Goal: Task Accomplishment & Management: Use online tool/utility

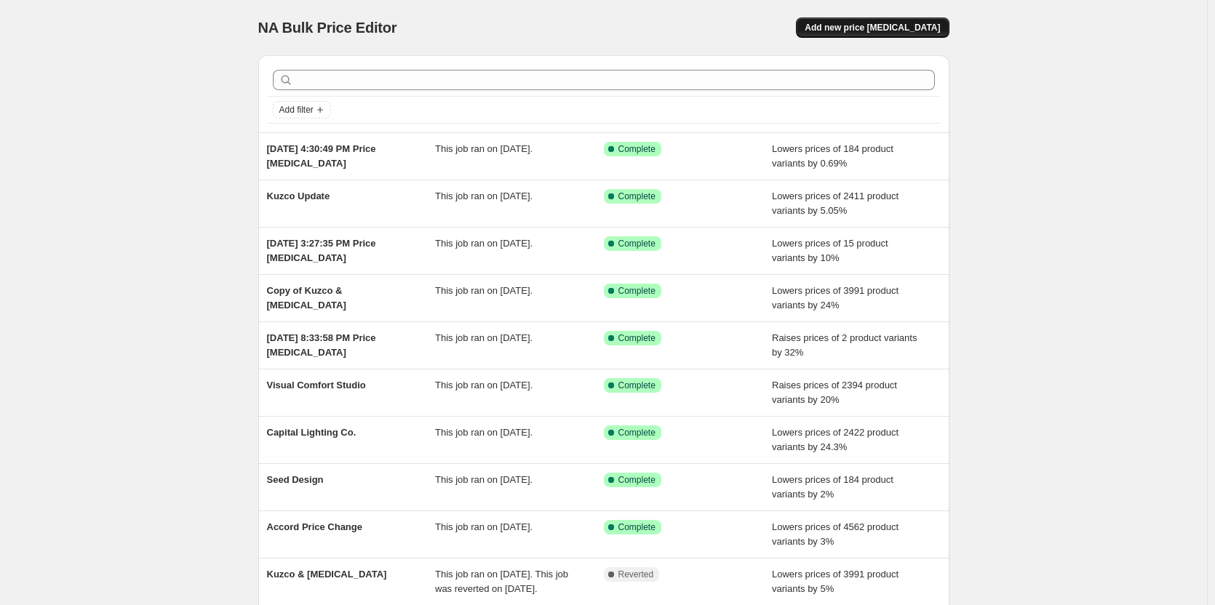
click at [877, 30] on span "Add new price [MEDICAL_DATA]" at bounding box center [871, 28] width 135 height 12
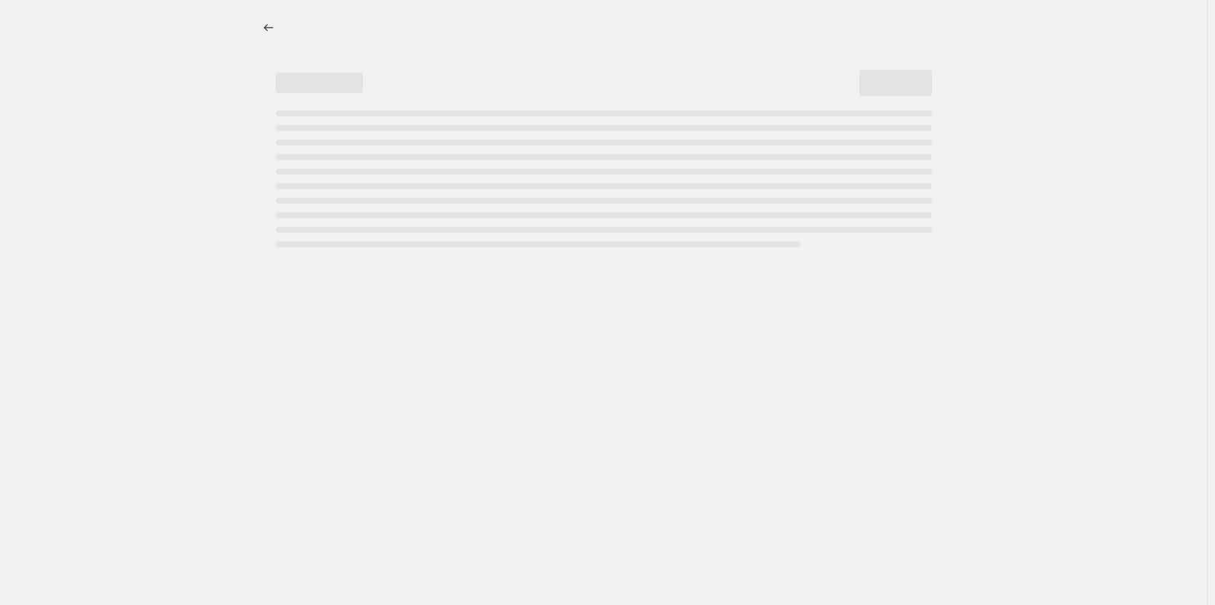
select select "percentage"
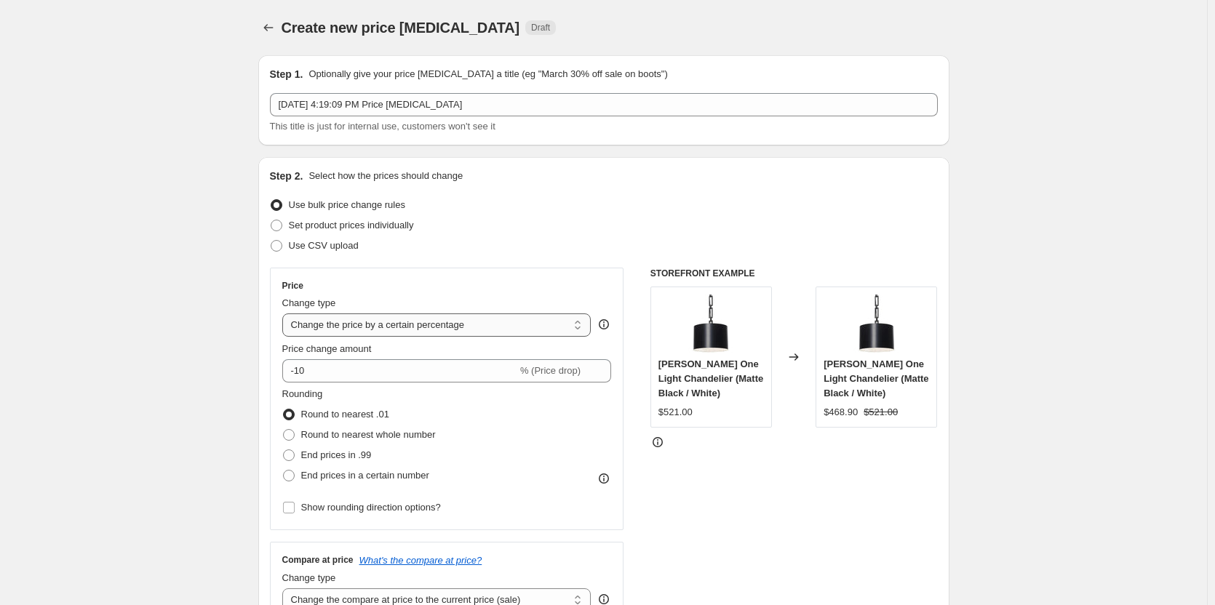
click at [399, 325] on select "Change the price to a certain amount Change the price by a certain amount Chang…" at bounding box center [436, 324] width 309 height 23
drag, startPoint x: 329, startPoint y: 375, endPoint x: 287, endPoint y: 374, distance: 42.2
click at [287, 374] on input "-10" at bounding box center [399, 370] width 235 height 23
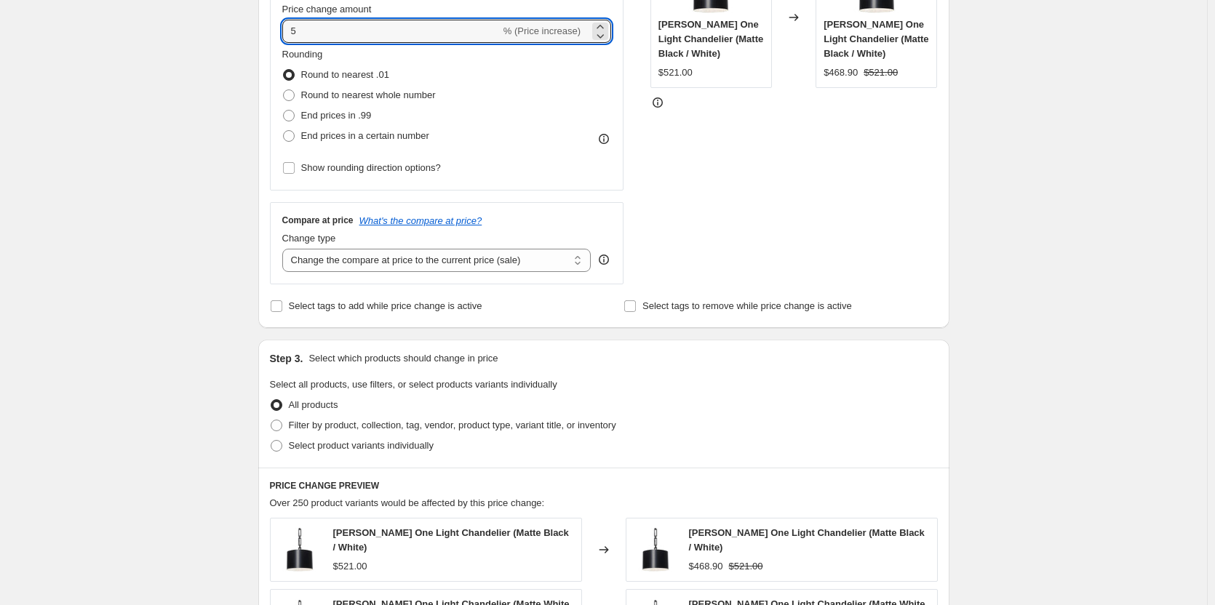
scroll to position [364, 0]
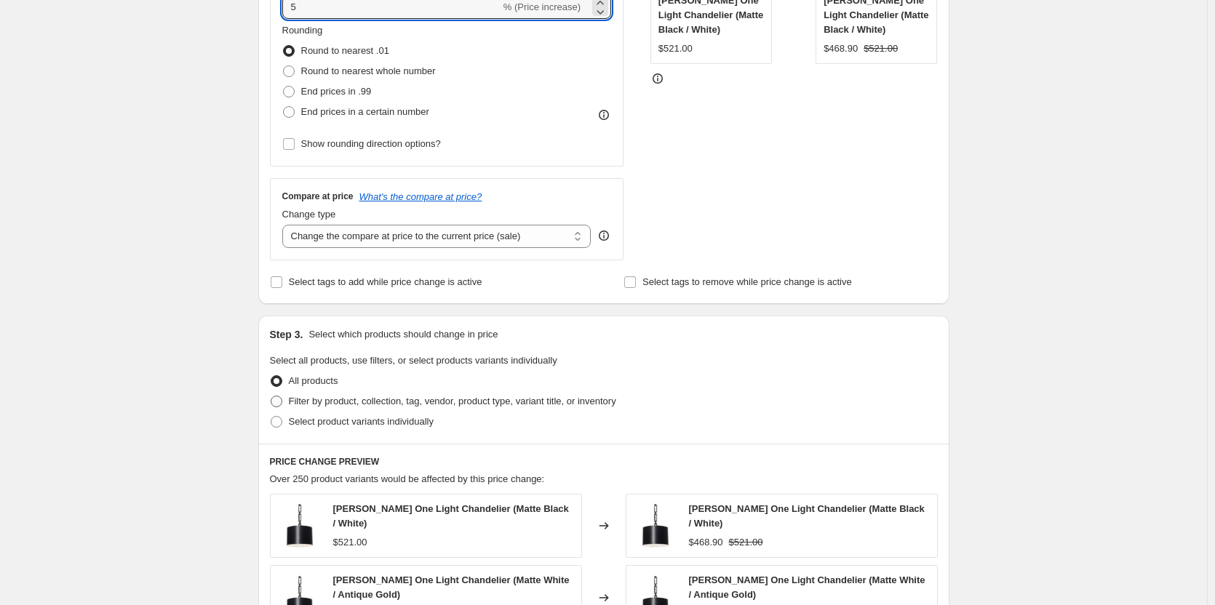
type input "5"
click at [280, 405] on span at bounding box center [277, 402] width 12 height 12
click at [271, 396] on input "Filter by product, collection, tag, vendor, product type, variant title, or inv…" at bounding box center [271, 396] width 1 height 1
radio input "true"
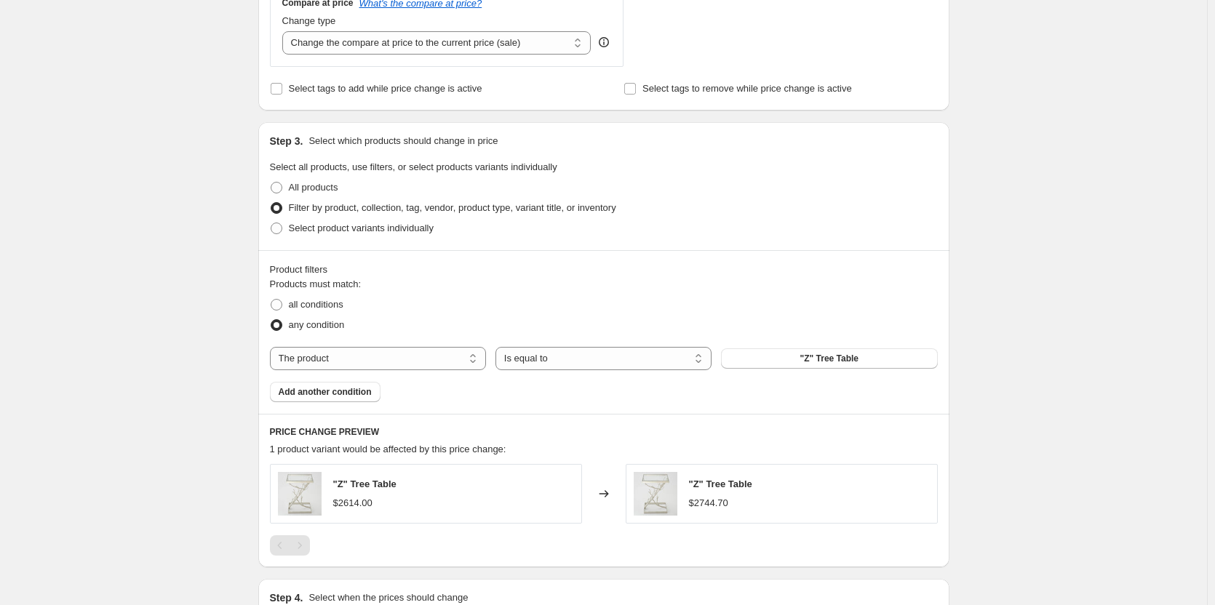
scroll to position [582, 0]
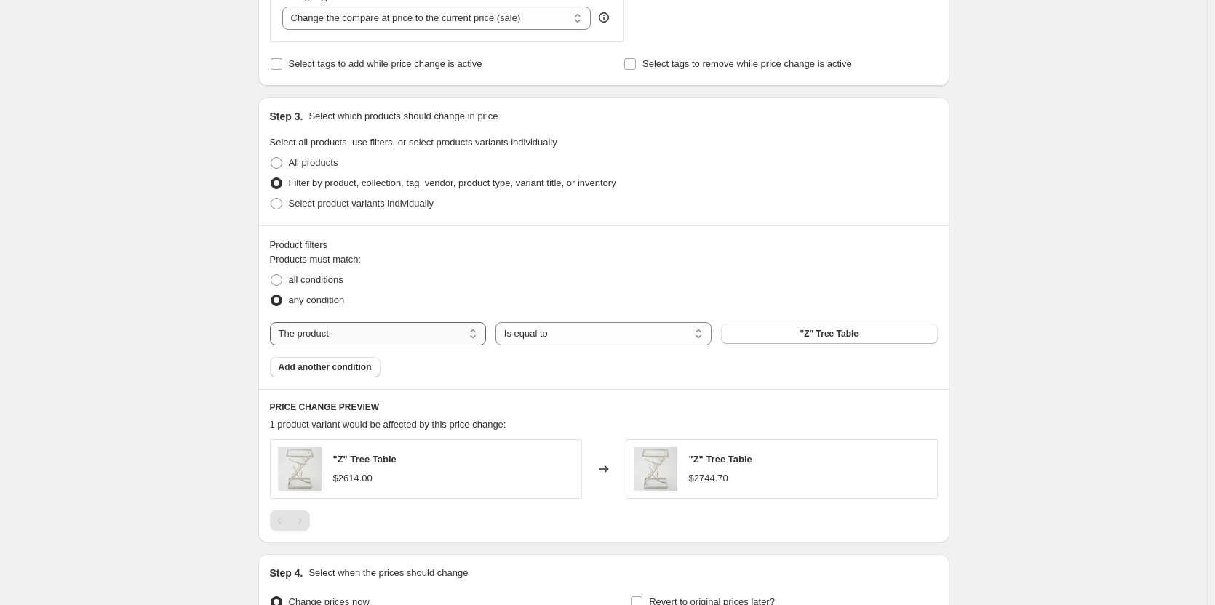
click at [414, 329] on select "The product The product's collection The product's tag The product's vendor The…" at bounding box center [378, 333] width 216 height 23
select select "vendor"
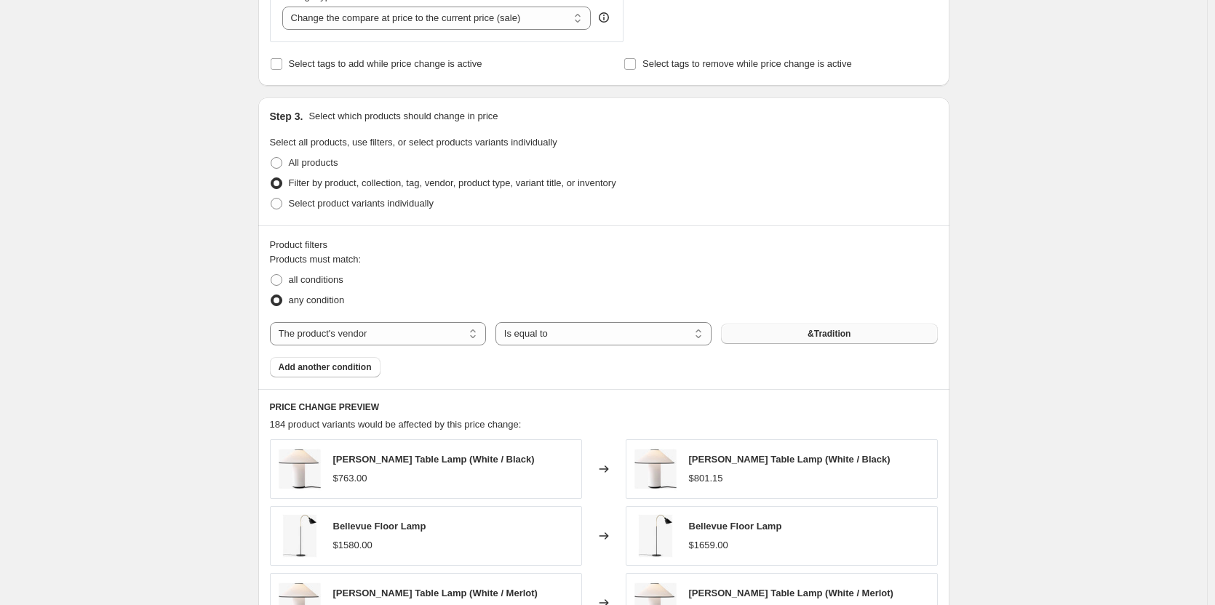
click at [819, 329] on span "&Tradition" at bounding box center [828, 334] width 43 height 12
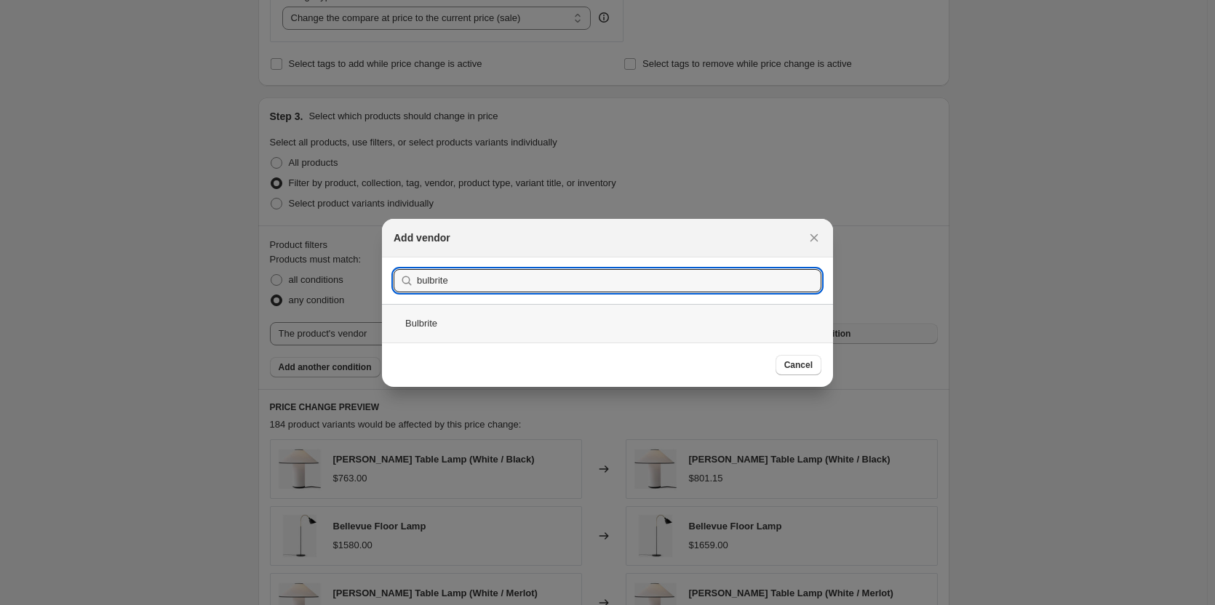
type input "bulbrite"
click at [461, 327] on div "Bulbrite" at bounding box center [607, 323] width 451 height 39
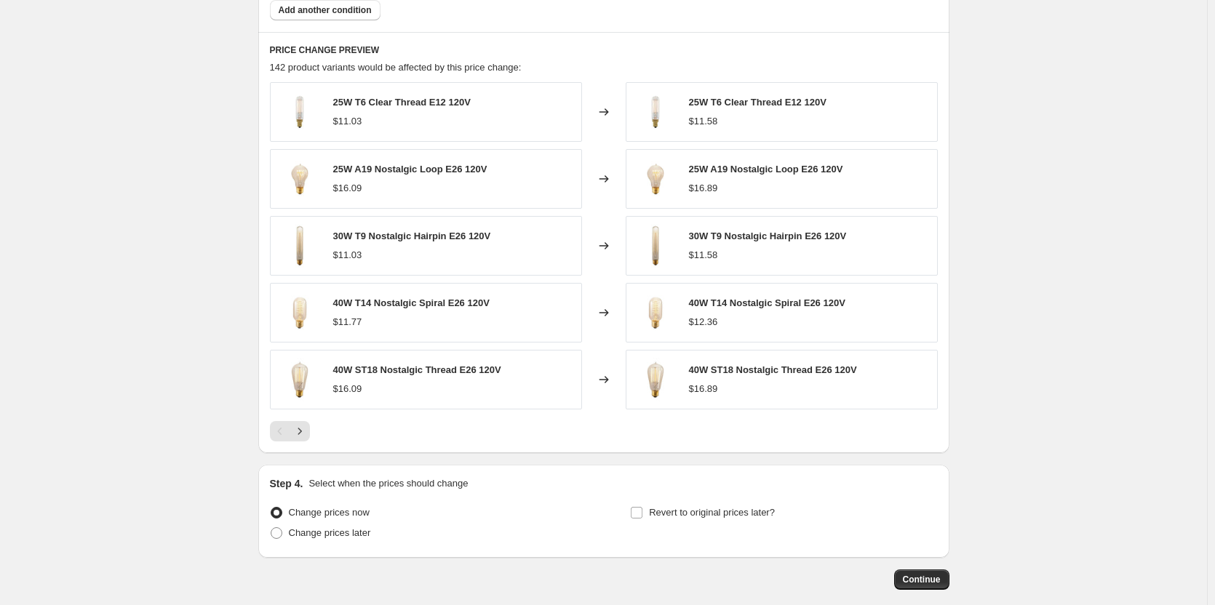
scroll to position [1013, 0]
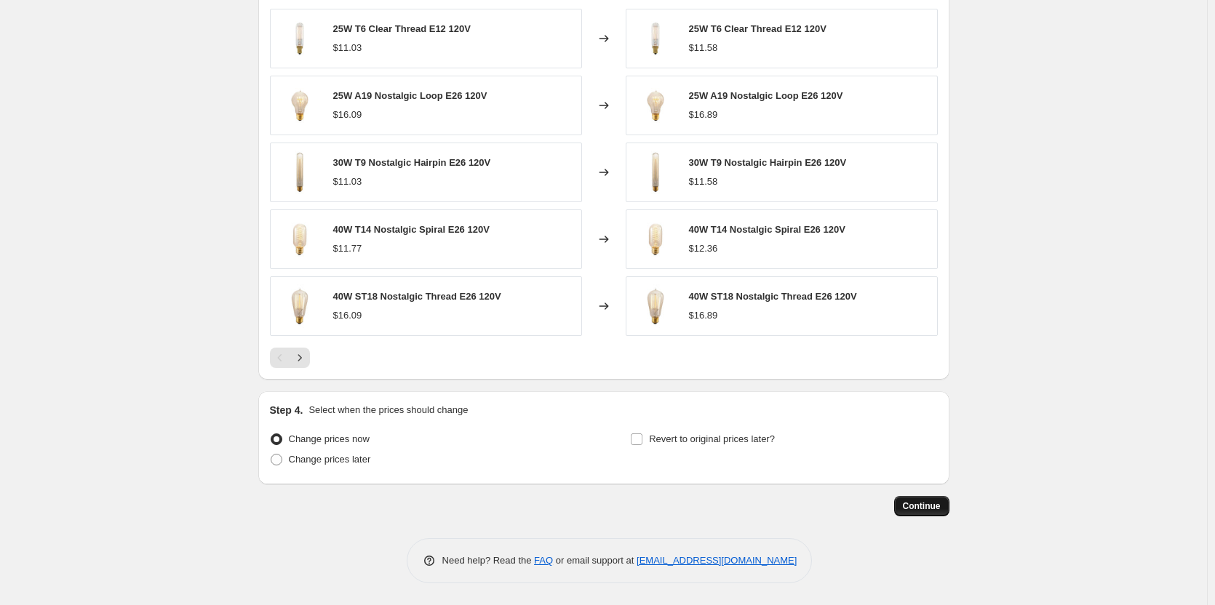
click at [914, 503] on span "Continue" at bounding box center [922, 506] width 38 height 12
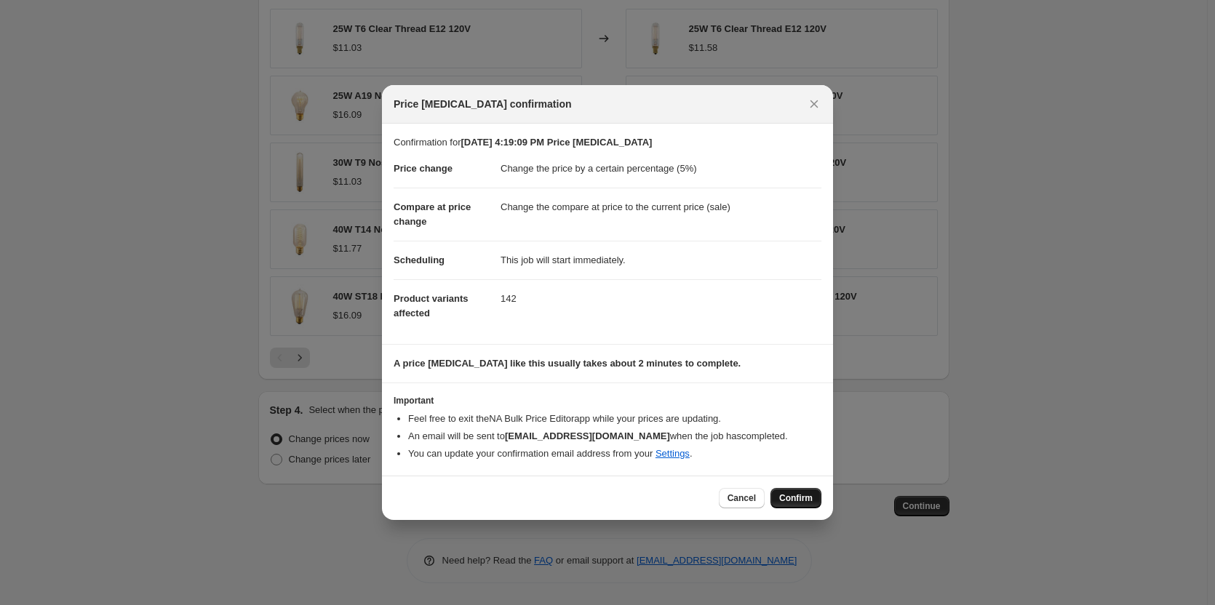
click at [805, 499] on span "Confirm" at bounding box center [795, 498] width 33 height 12
